Goal: Information Seeking & Learning: Learn about a topic

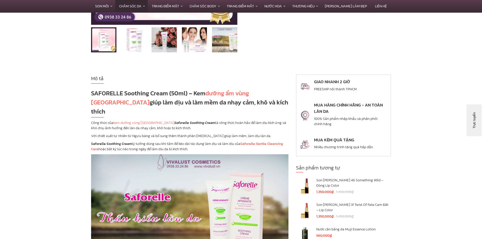
drag, startPoint x: 91, startPoint y: 92, endPoint x: 166, endPoint y: 106, distance: 77.1
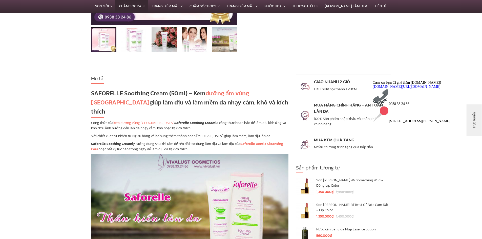
drag, startPoint x: 100, startPoint y: 112, endPoint x: 201, endPoint y: 125, distance: 101.0
drag, startPoint x: 94, startPoint y: 125, endPoint x: 161, endPoint y: 127, distance: 66.5
click at [157, 133] on p "Với chiết xuất tự nhiên từ Ngưu bàng và bổ sung thêm thành phần [MEDICAL_DATA] …" at bounding box center [189, 135] width 197 height 5
click at [167, 141] on p "Saforelle Soothing Cream lý tưởng dùng sau khi tắm để kéo dài tác dụng làm dịu …" at bounding box center [189, 146] width 197 height 11
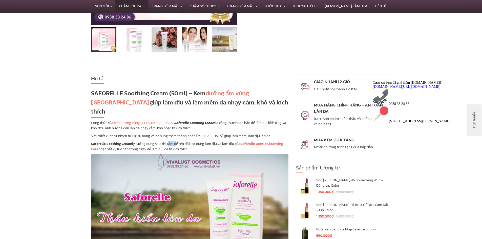
click at [167, 141] on p "Saforelle Soothing Cream lý tưởng dùng sau khi tắm để kéo dài tác dụng làm dịu …" at bounding box center [189, 146] width 197 height 11
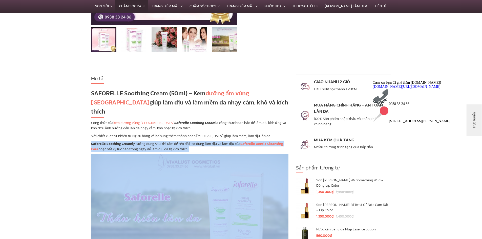
drag, startPoint x: 167, startPoint y: 133, endPoint x: 112, endPoint y: 121, distance: 56.6
click at [167, 141] on p "Saforelle Soothing Cream lý tưởng dùng sau khi tắm để kéo dài tác dụng làm dịu …" at bounding box center [189, 146] width 197 height 11
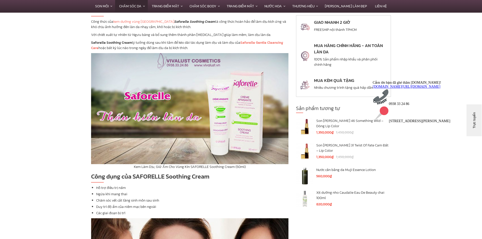
scroll to position [354, 0]
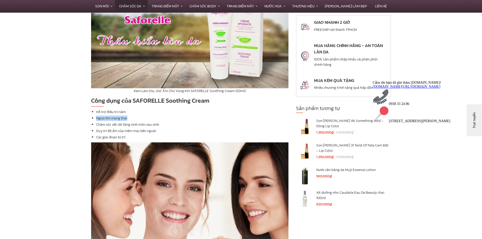
drag, startPoint x: 96, startPoint y: 106, endPoint x: 127, endPoint y: 106, distance: 31.4
click at [127, 109] on ul "Hỗ trợ điều trị nấm Ngứa khi mang thai Chăm sóc vết cắt tầng sinh mo…" at bounding box center [189, 124] width 197 height 31
click at [167, 116] on li "Ngứa khi mang thai" at bounding box center [192, 118] width 192 height 5
click at [163, 116] on li "Ngứa khi mang thai" at bounding box center [192, 118] width 192 height 5
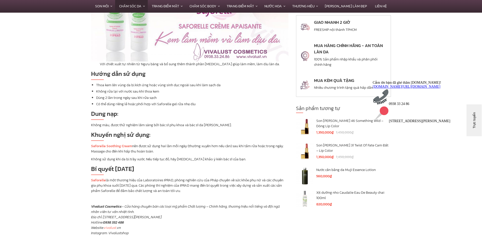
scroll to position [607, 0]
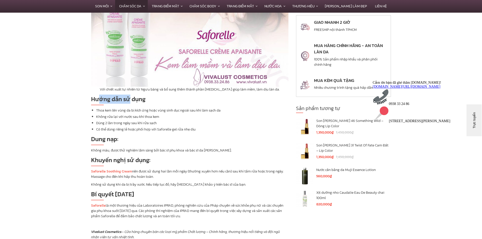
drag, startPoint x: 97, startPoint y: 92, endPoint x: 137, endPoint y: 97, distance: 39.5
click at [132, 108] on li "Thoa kem lên vùng da bị kích ứng hoặc vùng sinh dục ngoài sau khi làm…" at bounding box center [192, 110] width 192 height 5
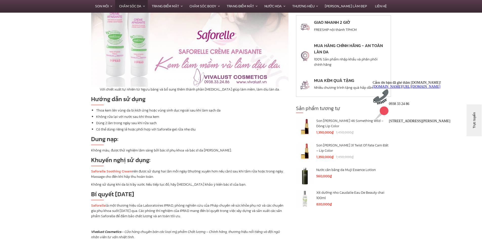
click at [103, 114] on li "Không rửa lại với nước sau khi thoa kem" at bounding box center [192, 116] width 192 height 5
click at [99, 120] on li "Dùng 2 lần trong ngày sau khi rửa sạch" at bounding box center [192, 122] width 192 height 5
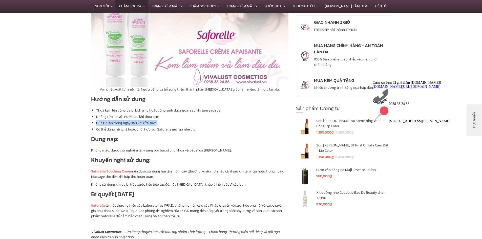
click at [99, 120] on li "Dùng 2 lần trong ngày sau khi rửa sạch" at bounding box center [192, 122] width 192 height 5
click at [101, 127] on li "Có thể dùng riêng lẻ hoặc phối hợp với Saforelle gel rửa nhẹ dịu" at bounding box center [192, 129] width 192 height 5
